Goal: Task Accomplishment & Management: Manage account settings

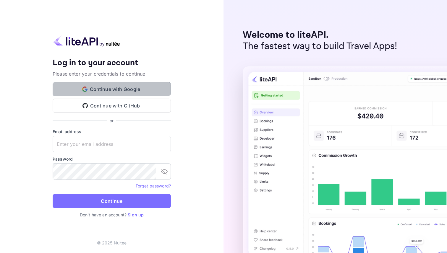
click at [157, 85] on button "Continue with Google" at bounding box center [112, 89] width 118 height 14
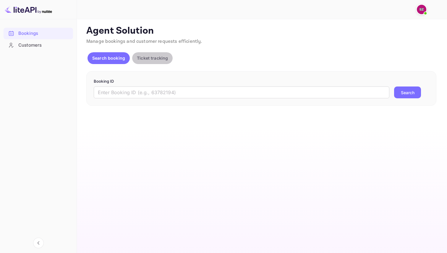
click at [146, 60] on p "Ticket tracking" at bounding box center [152, 58] width 31 height 6
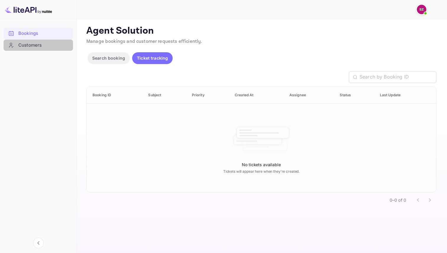
click at [43, 46] on div "Customers" at bounding box center [44, 45] width 52 height 7
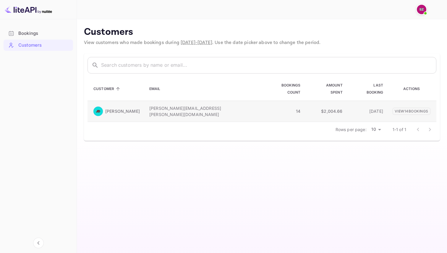
click at [305, 101] on td "$2,004.66" at bounding box center [326, 111] width 42 height 21
click at [115, 108] on p "[PERSON_NAME]" at bounding box center [122, 111] width 35 height 6
click at [422, 108] on p "View 14 booking s" at bounding box center [412, 111] width 38 height 7
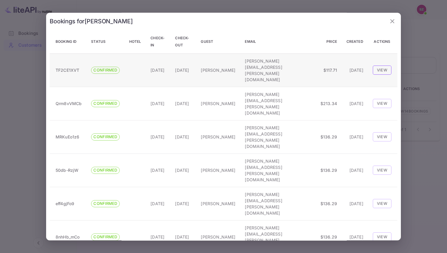
click at [385, 66] on button "View" at bounding box center [382, 70] width 19 height 9
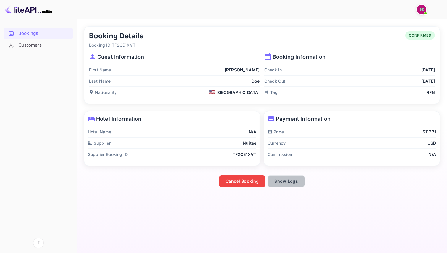
click at [282, 180] on button "Show Logs" at bounding box center [286, 182] width 37 height 12
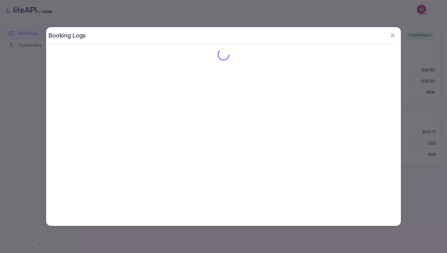
click at [389, 35] on icon "button" at bounding box center [392, 35] width 7 height 7
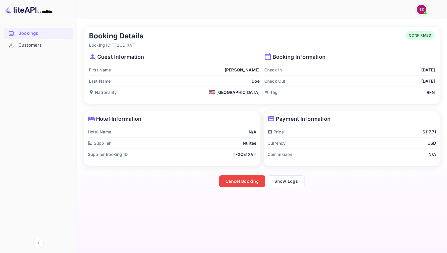
click at [246, 154] on p "TF2CE1XVT" at bounding box center [245, 154] width 24 height 6
copy p "TF2CE1XVT"
click at [179, 136] on div "Hotel Name N/A" at bounding box center [172, 132] width 168 height 11
click at [47, 48] on div "Customers" at bounding box center [44, 45] width 52 height 7
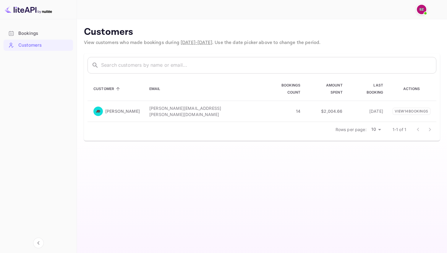
click at [192, 171] on main "Customers View customers who made bookings during [DATE] - [DATE] . Use the dat…" at bounding box center [262, 136] width 370 height 234
